Goal: Check status: Check status

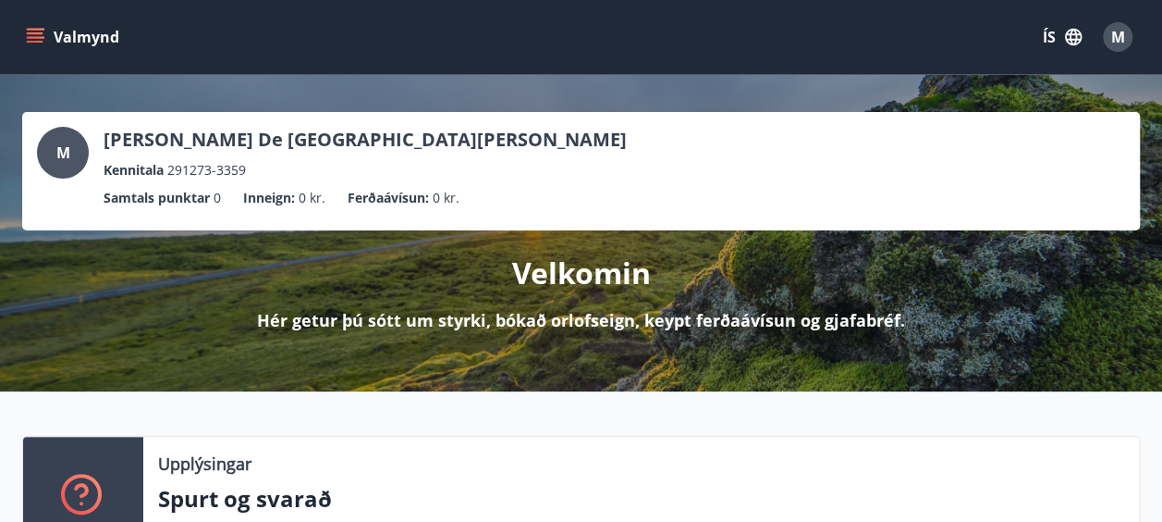
click at [30, 35] on icon "menu" at bounding box center [35, 37] width 18 height 18
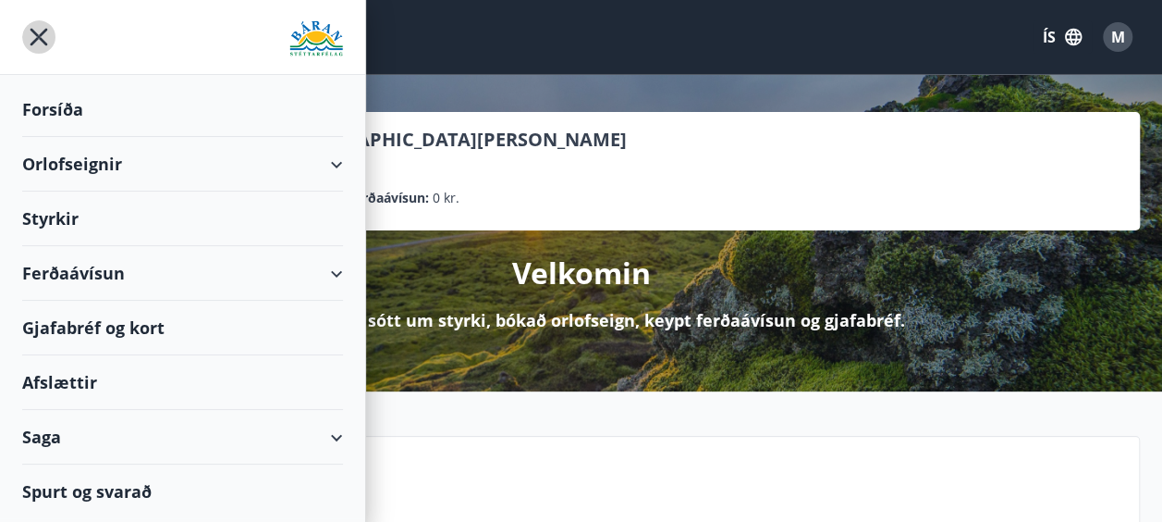
click at [30, 35] on icon "menu" at bounding box center [38, 36] width 33 height 33
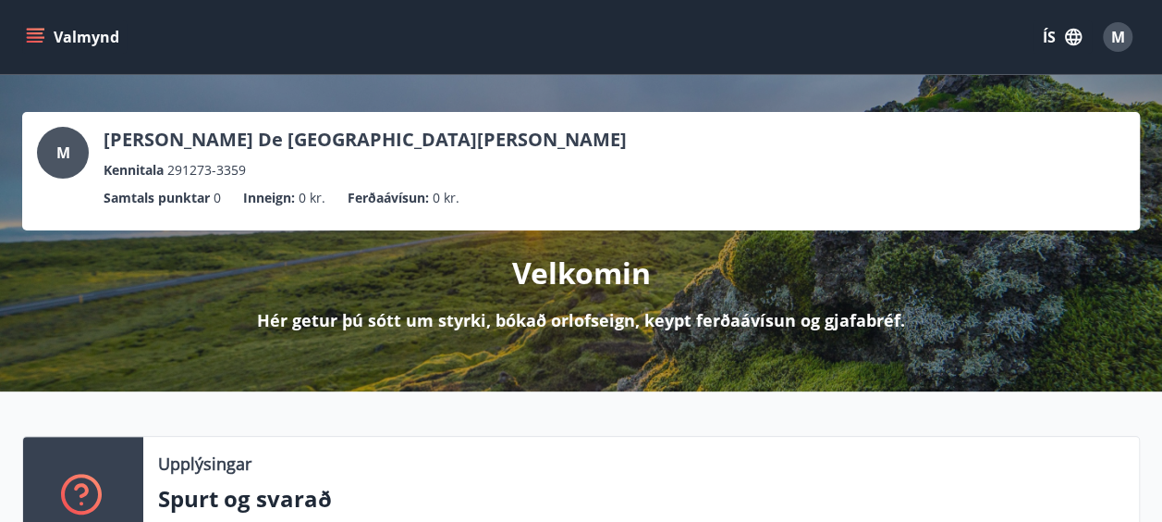
click at [24, 30] on button "Valmynd" at bounding box center [74, 36] width 105 height 33
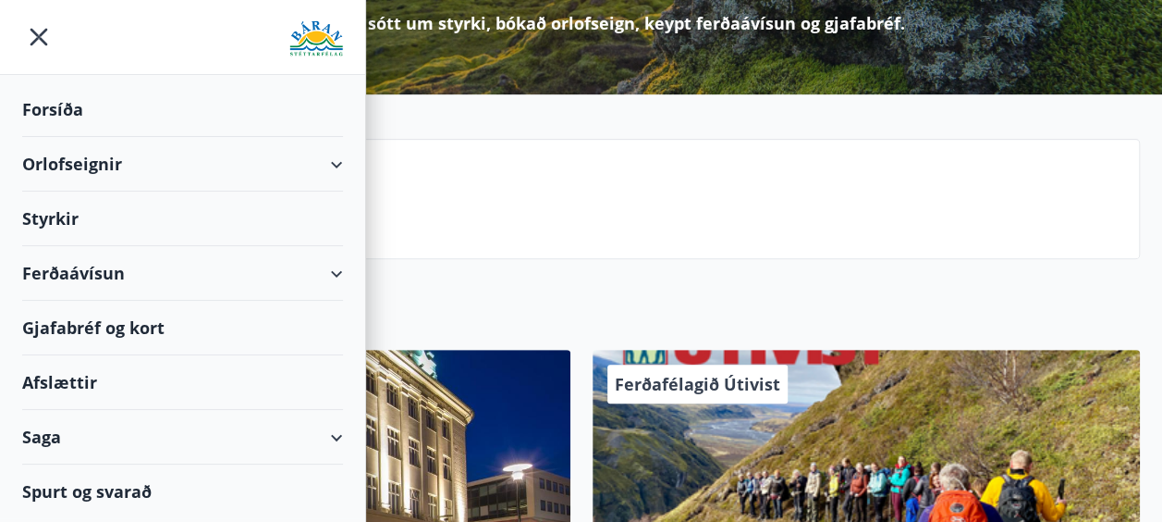
scroll to position [298, 0]
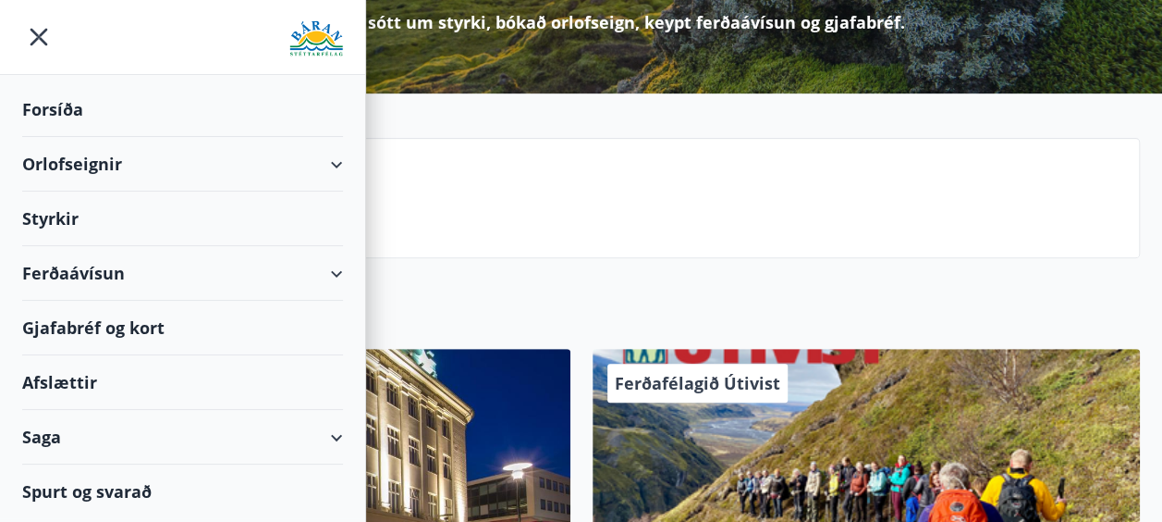
click at [240, 434] on div "Saga" at bounding box center [182, 437] width 321 height 55
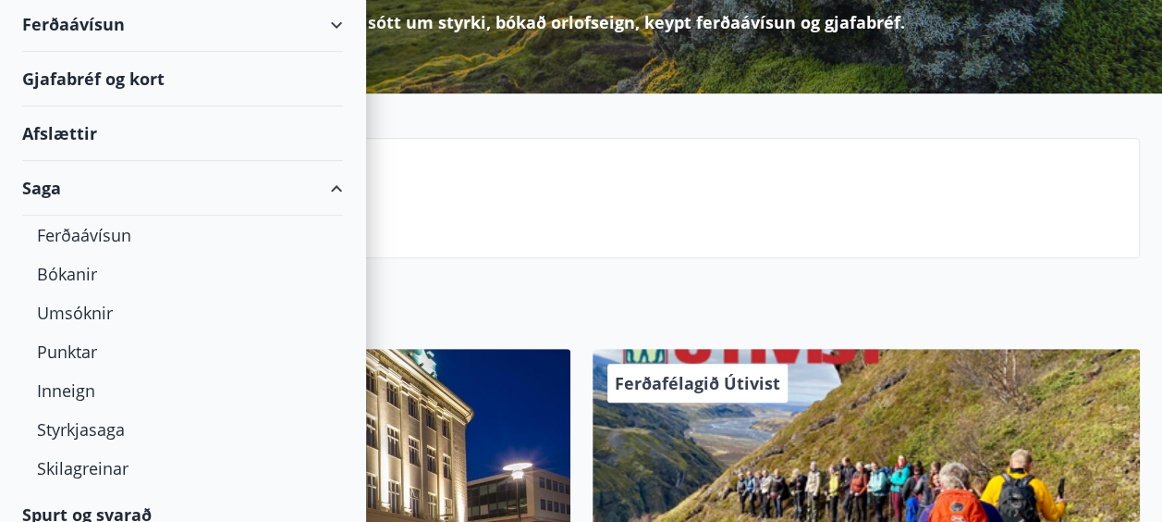
scroll to position [250, 0]
click at [148, 422] on div "Styrkjasaga" at bounding box center [182, 428] width 291 height 39
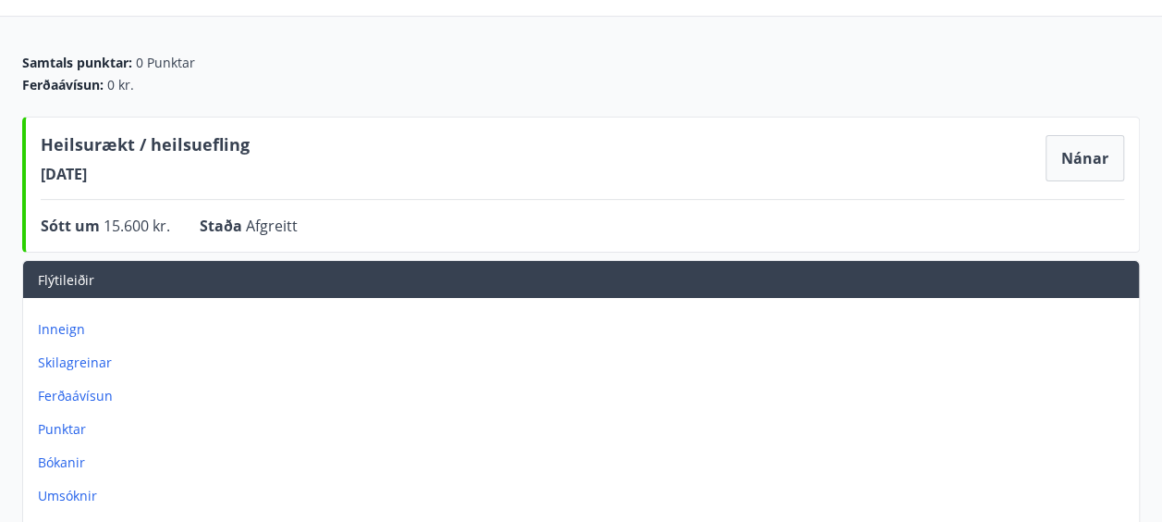
scroll to position [139, 0]
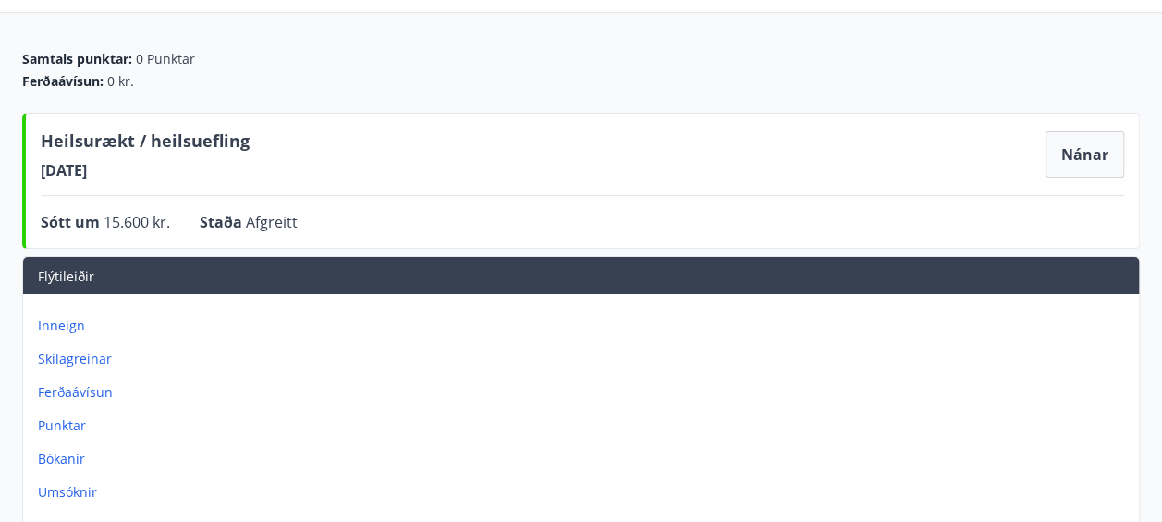
click at [118, 212] on span "15.600 kr." at bounding box center [137, 222] width 67 height 20
drag, startPoint x: 118, startPoint y: 211, endPoint x: 252, endPoint y: 221, distance: 134.5
click at [252, 221] on span "Afgreitt" at bounding box center [272, 222] width 52 height 20
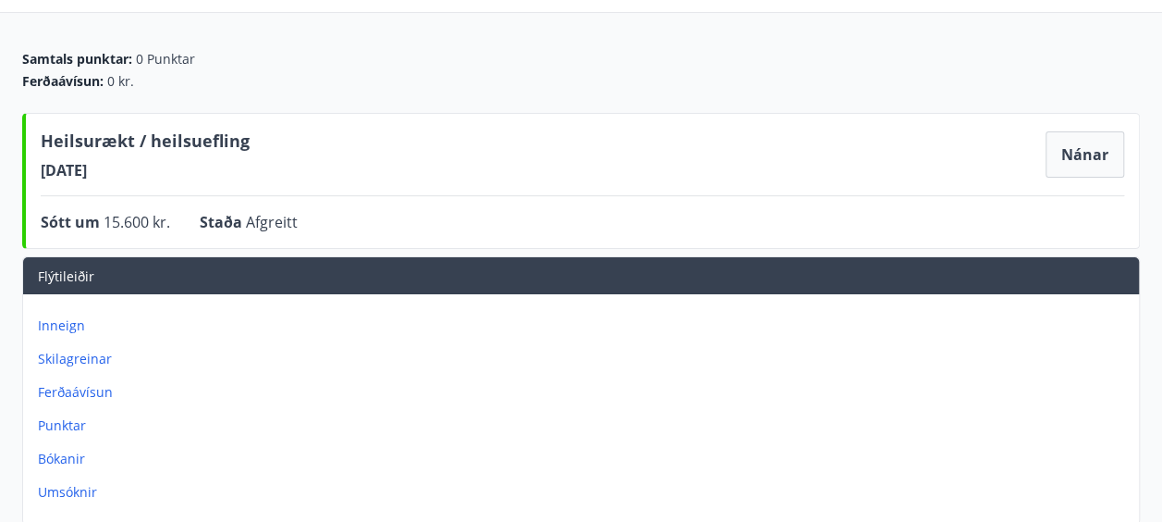
click at [252, 221] on span "Afgreitt" at bounding box center [272, 222] width 52 height 20
click at [965, 76] on div "Ferðaávísun : 0 kr." at bounding box center [581, 81] width 1118 height 18
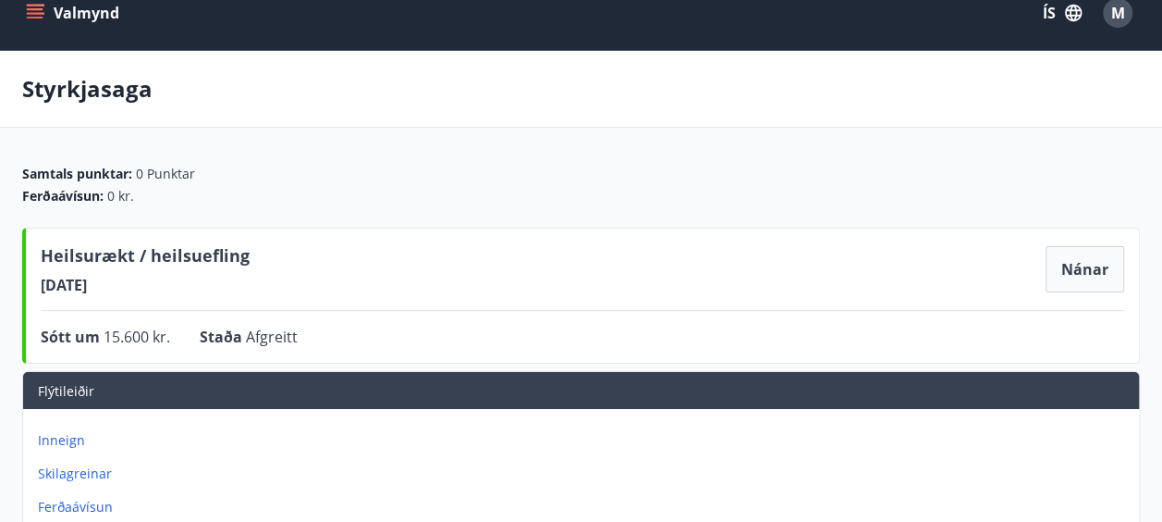
scroll to position [0, 0]
